Goal: Check status: Check status

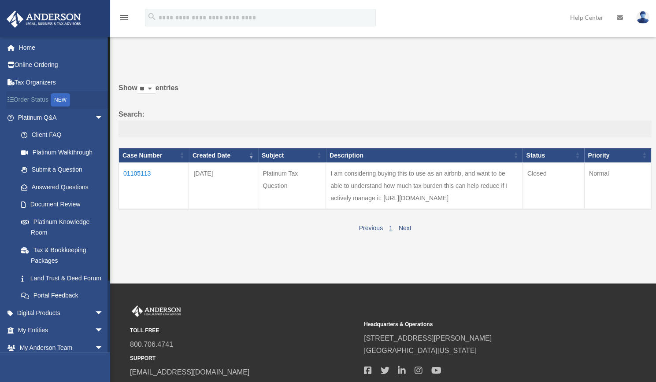
click at [20, 97] on link "Order Status NEW" at bounding box center [61, 100] width 111 height 18
click at [141, 173] on td "01105113" at bounding box center [154, 186] width 70 height 47
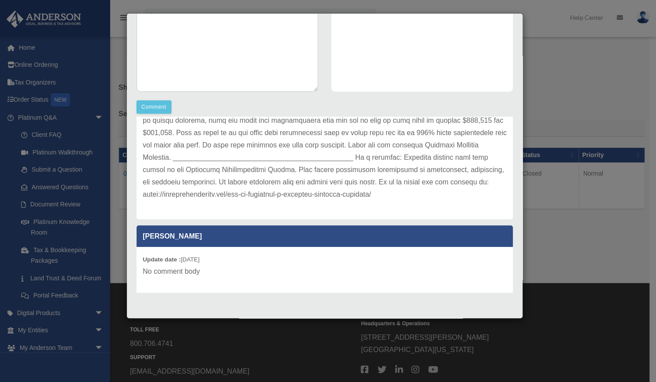
scroll to position [101, 0]
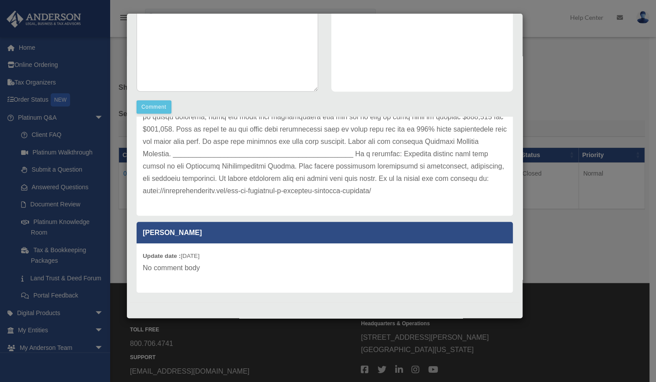
click at [532, 274] on div "Case Detail × Platinum Tax Question Case Number 01105113 Created Date [DATE] St…" at bounding box center [328, 191] width 656 height 382
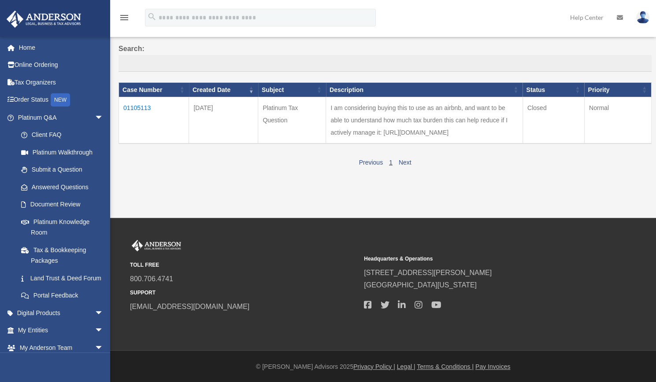
scroll to position [0, 0]
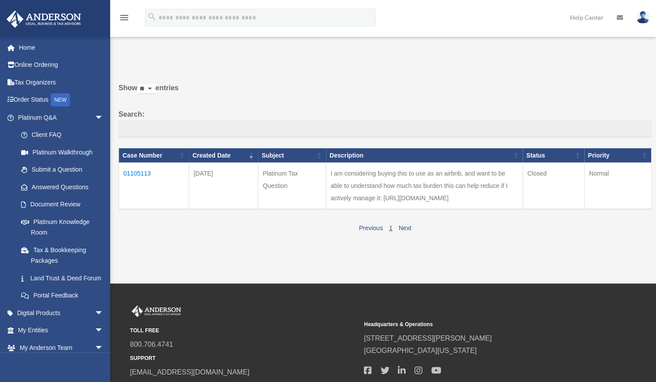
click at [242, 189] on td "[DATE]" at bounding box center [223, 186] width 69 height 47
click at [20, 47] on link "Home" at bounding box center [61, 48] width 111 height 18
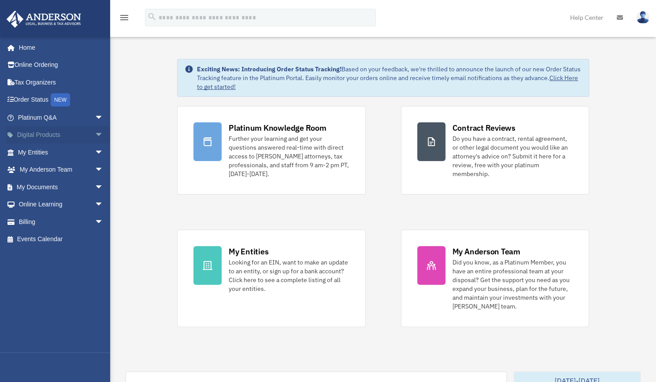
click at [95, 134] on span "arrow_drop_down" at bounding box center [104, 135] width 18 height 18
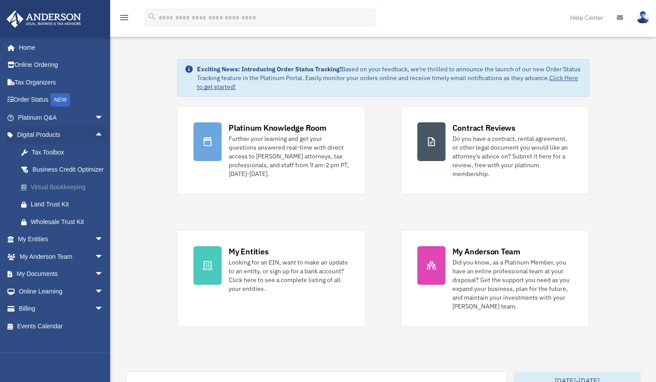
click at [64, 193] on div "Virtual Bookkeeping" at bounding box center [68, 187] width 75 height 11
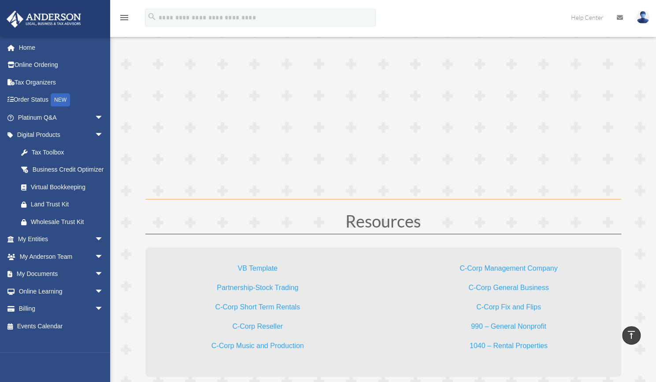
scroll to position [2468, 0]
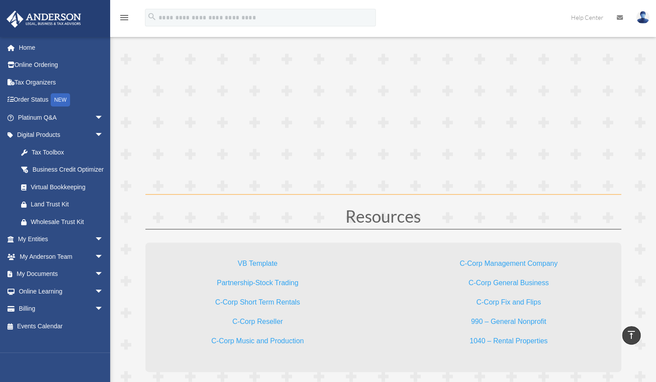
click at [263, 258] on p "VB Template" at bounding box center [257, 267] width 168 height 19
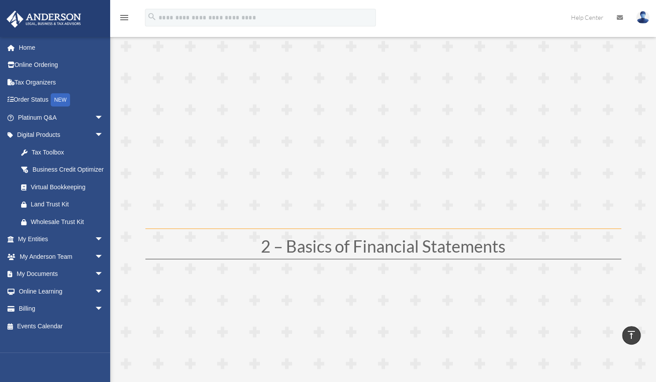
scroll to position [242, 0]
